Goal: Task Accomplishment & Management: Use online tool/utility

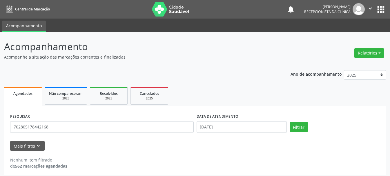
scroll to position [3, 0]
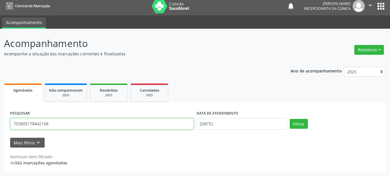
click at [110, 125] on input "702805178442168" at bounding box center [102, 124] width 184 height 12
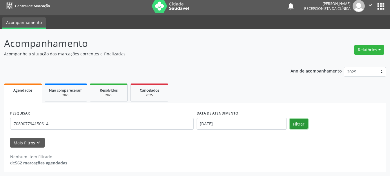
click at [305, 122] on button "Filtrar" at bounding box center [299, 124] width 18 height 10
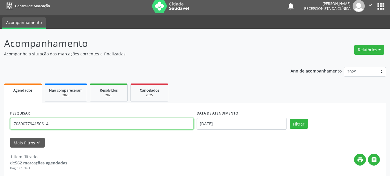
click at [83, 124] on input "708907794150614" at bounding box center [102, 124] width 184 height 12
type input "708907794150614"
click at [290, 119] on button "Filtrar" at bounding box center [299, 124] width 18 height 10
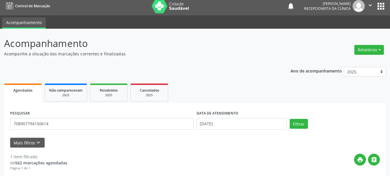
click at [197, 141] on div "Mais filtros keyboard_arrow_down" at bounding box center [195, 143] width 373 height 10
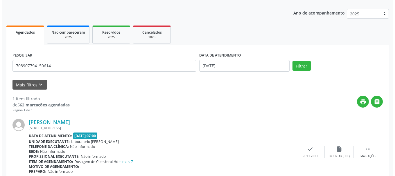
scroll to position [87, 0]
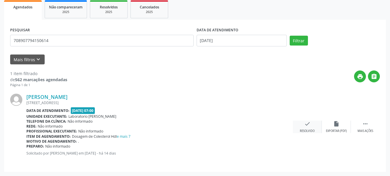
click at [307, 127] on div "check Resolvido" at bounding box center [307, 127] width 29 height 12
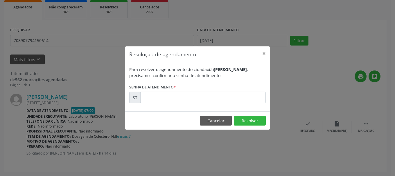
click at [223, 104] on div "Para resolver o agendamento do cidadão(ã) [PERSON_NAME] , precisamos confirmar …" at bounding box center [197, 86] width 145 height 49
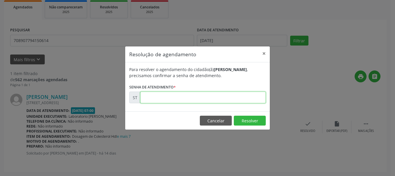
click at [224, 98] on input "text" at bounding box center [202, 98] width 125 height 12
type input "00013029"
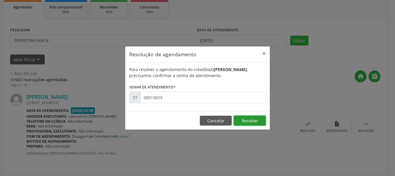
click at [240, 119] on button "Resolver" at bounding box center [250, 121] width 32 height 10
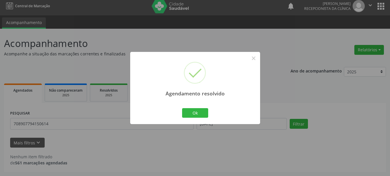
scroll to position [3, 0]
click at [200, 113] on button "Ok" at bounding box center [195, 113] width 26 height 10
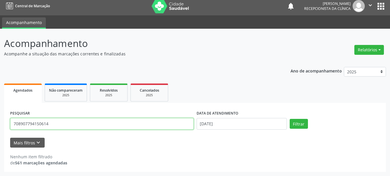
click at [125, 129] on input "708907794150614" at bounding box center [102, 124] width 184 height 12
type input "700505175180150"
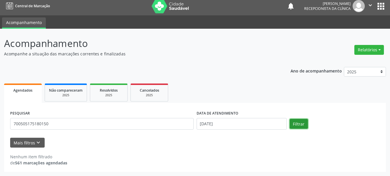
click at [296, 124] on button "Filtrar" at bounding box center [299, 124] width 18 height 10
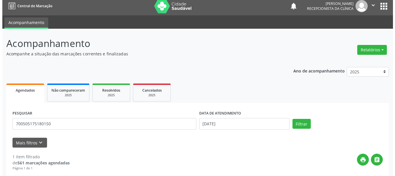
scroll to position [87, 0]
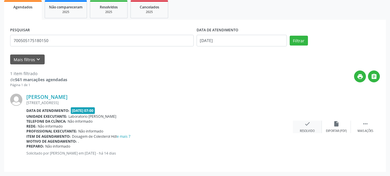
click at [309, 125] on icon "check" at bounding box center [308, 124] width 6 height 6
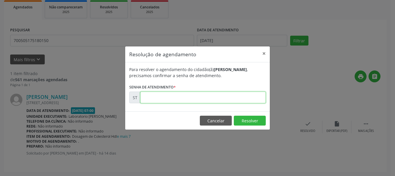
click at [233, 99] on input "text" at bounding box center [202, 98] width 125 height 12
type input "00012919"
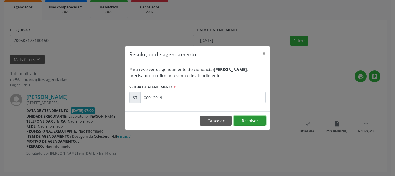
click at [244, 120] on button "Resolver" at bounding box center [250, 121] width 32 height 10
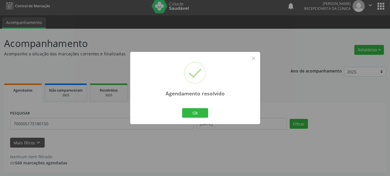
scroll to position [3, 0]
click at [198, 115] on button "Ok" at bounding box center [195, 113] width 26 height 10
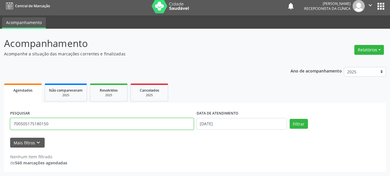
click at [151, 125] on input "700505175180150" at bounding box center [102, 124] width 184 height 12
type input "700006553496700"
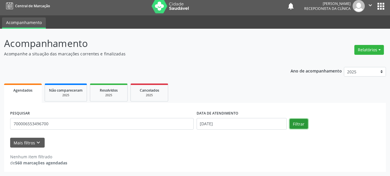
click at [296, 122] on button "Filtrar" at bounding box center [299, 124] width 18 height 10
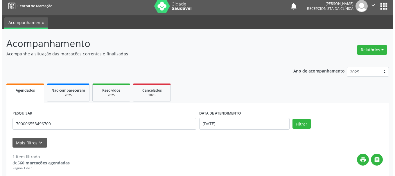
scroll to position [87, 0]
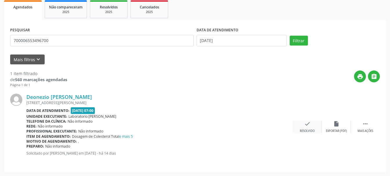
click at [307, 129] on div "Resolvido" at bounding box center [307, 131] width 15 height 4
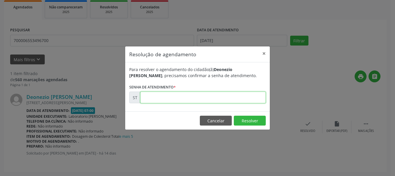
click at [174, 96] on input "text" at bounding box center [202, 98] width 125 height 12
type input "00012906"
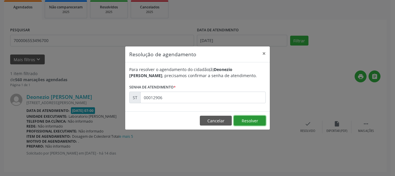
click at [259, 116] on button "Resolver" at bounding box center [250, 121] width 32 height 10
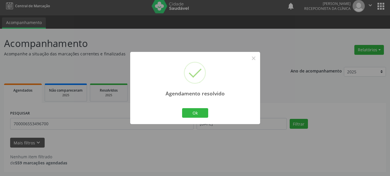
scroll to position [3, 0]
click at [257, 58] on button "×" at bounding box center [254, 58] width 10 height 10
